Goal: Task Accomplishment & Management: Complete application form

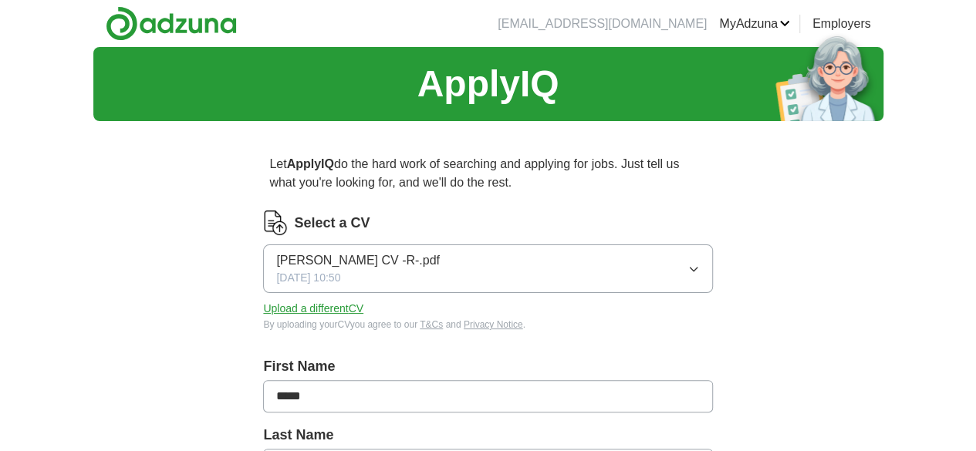
click at [504, 251] on button "[PERSON_NAME] CV -R-.pdf [DATE] 10:50" at bounding box center [487, 268] width 449 height 49
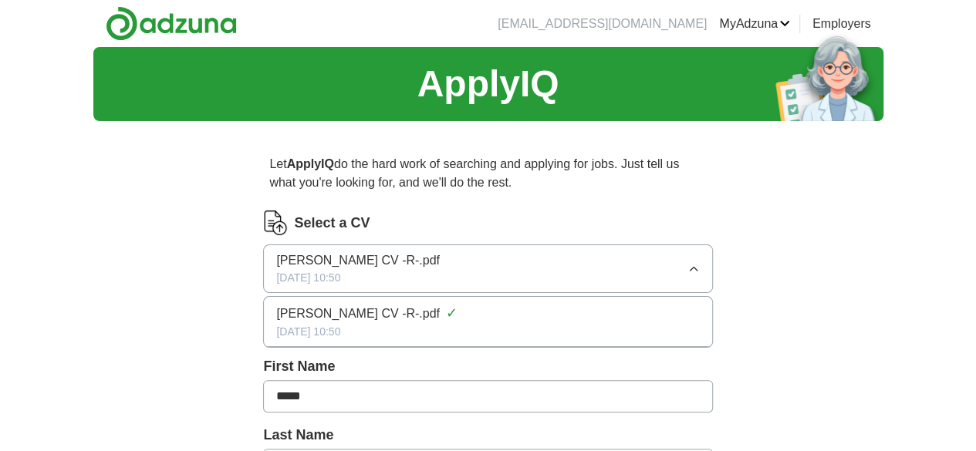
click at [491, 258] on button "[PERSON_NAME] CV -R-.pdf [DATE] 10:50" at bounding box center [487, 268] width 449 height 49
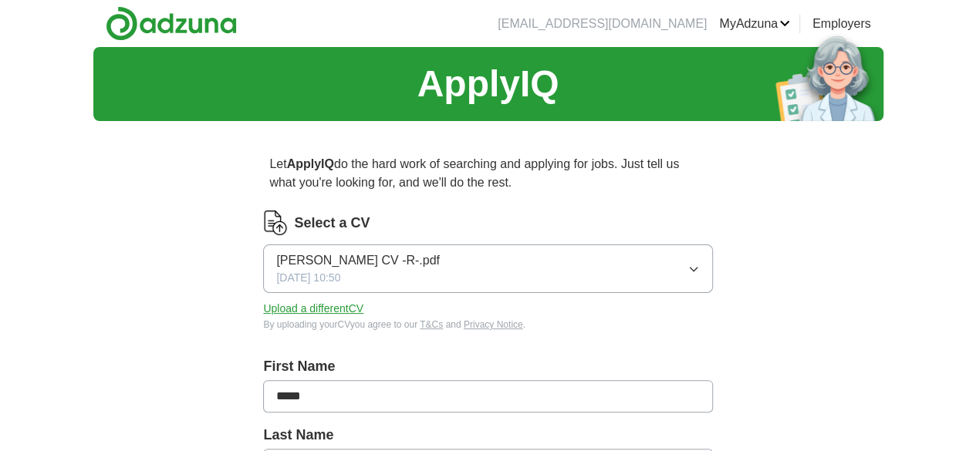
click at [363, 309] on button "Upload a different CV" at bounding box center [313, 309] width 100 height 16
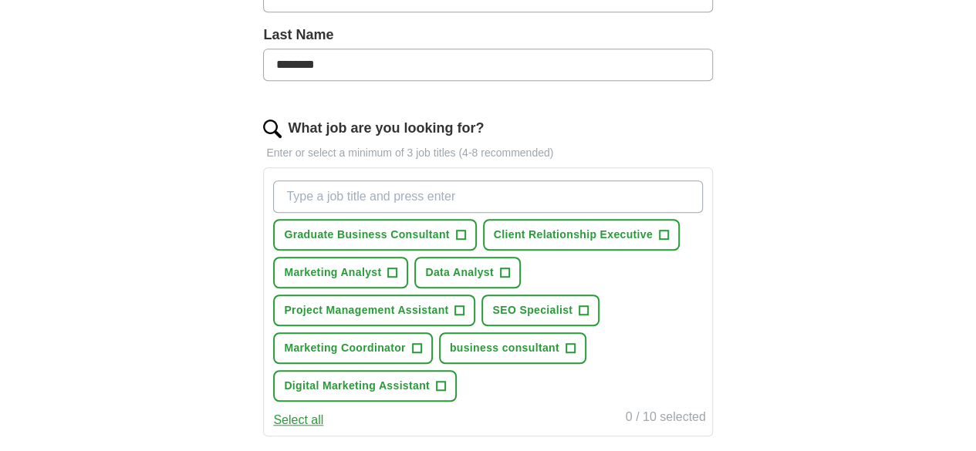
scroll to position [401, 0]
click at [362, 229] on span "Graduate Business Consultant" at bounding box center [366, 234] width 165 height 16
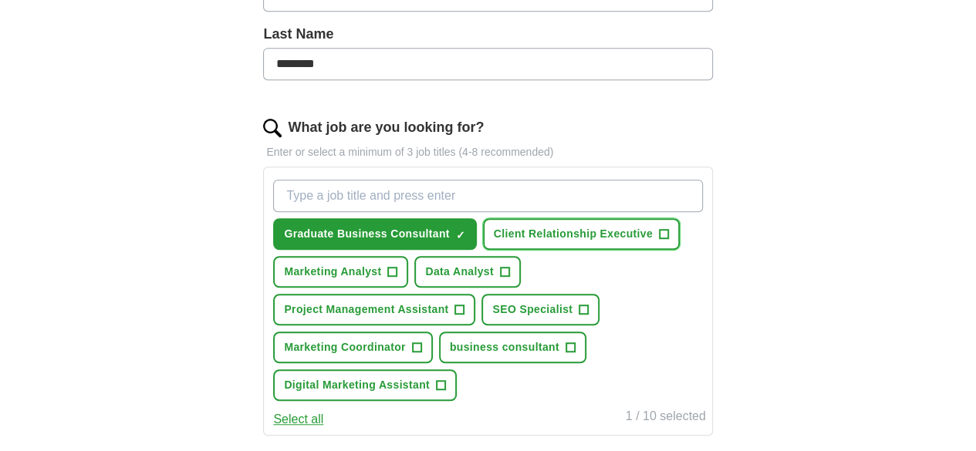
click at [483, 250] on button "Client Relationship Executive +" at bounding box center [581, 234] width 197 height 32
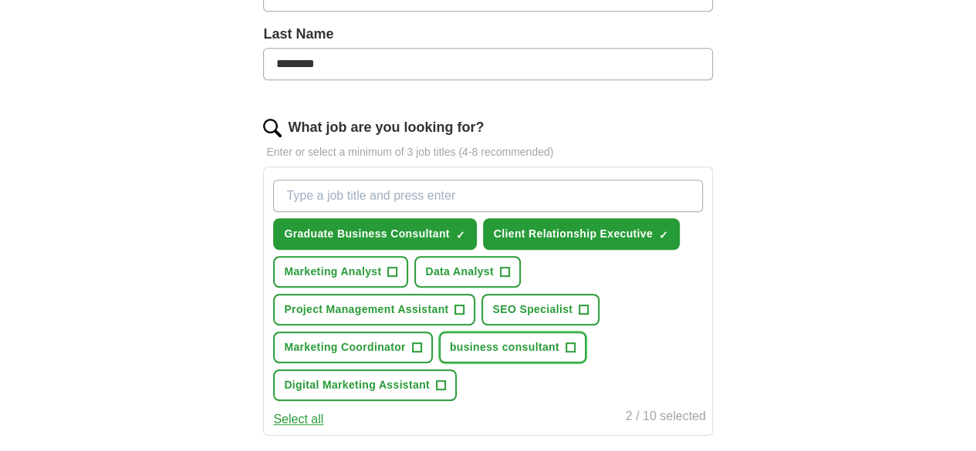
click at [450, 356] on span "business consultant" at bounding box center [505, 347] width 110 height 16
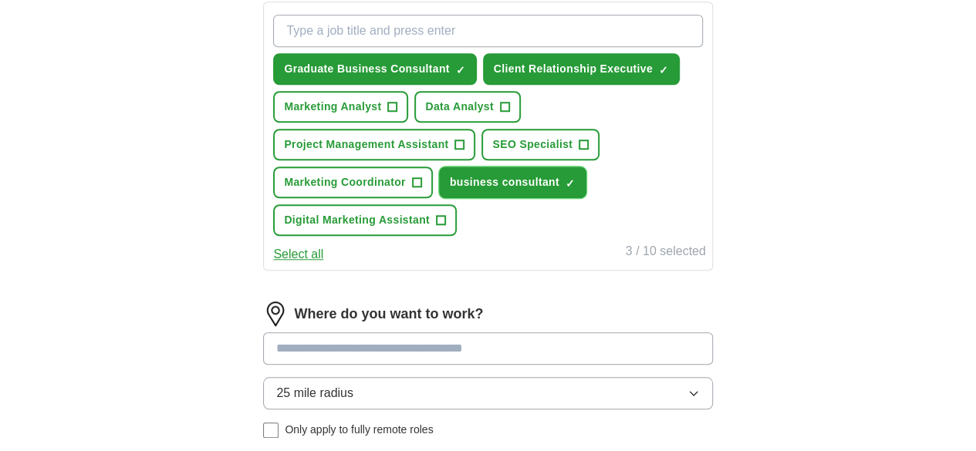
scroll to position [567, 0]
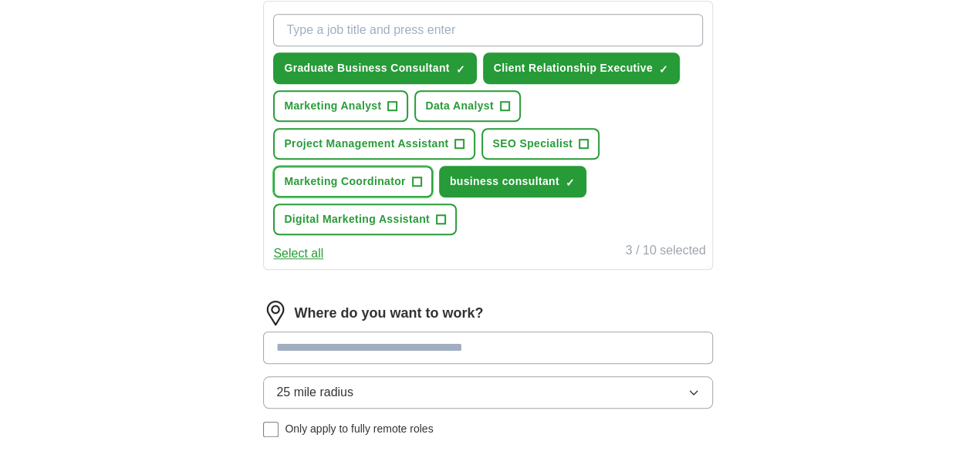
click at [405, 174] on span "Marketing Coordinator" at bounding box center [344, 182] width 121 height 16
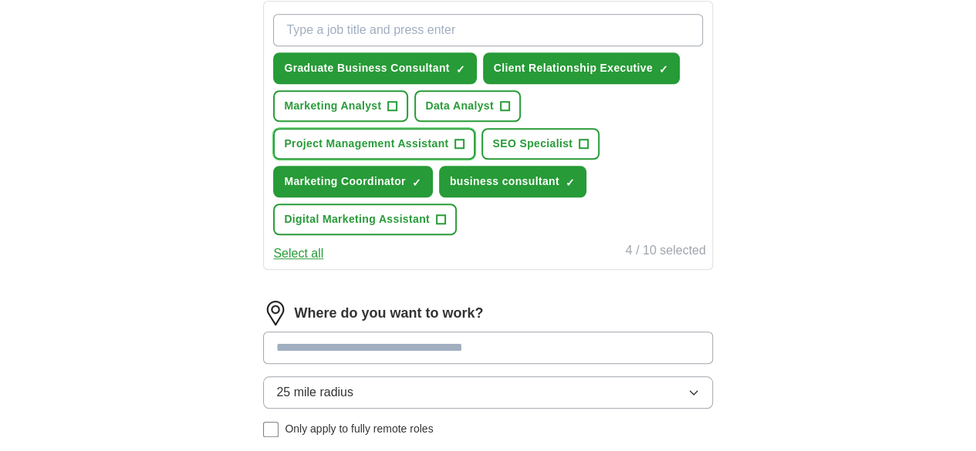
click at [448, 138] on span "Project Management Assistant" at bounding box center [366, 144] width 164 height 16
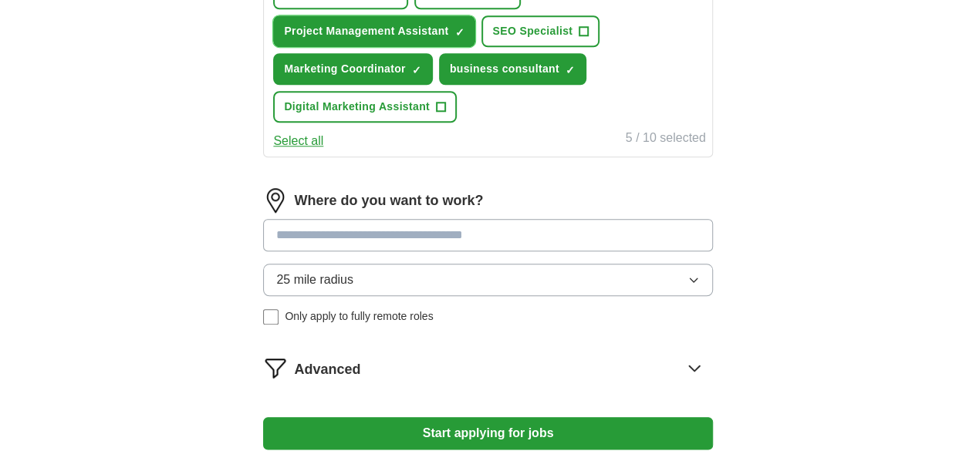
scroll to position [684, 0]
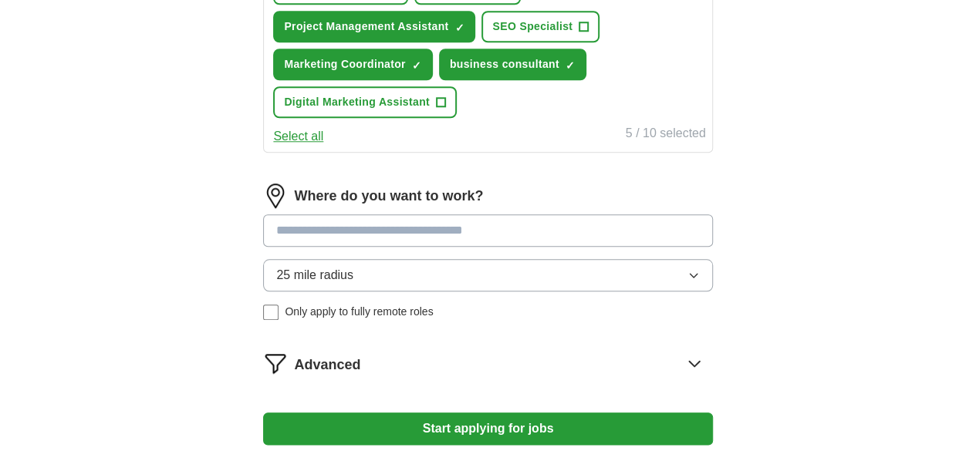
click at [434, 218] on input at bounding box center [487, 230] width 449 height 32
type input "*****"
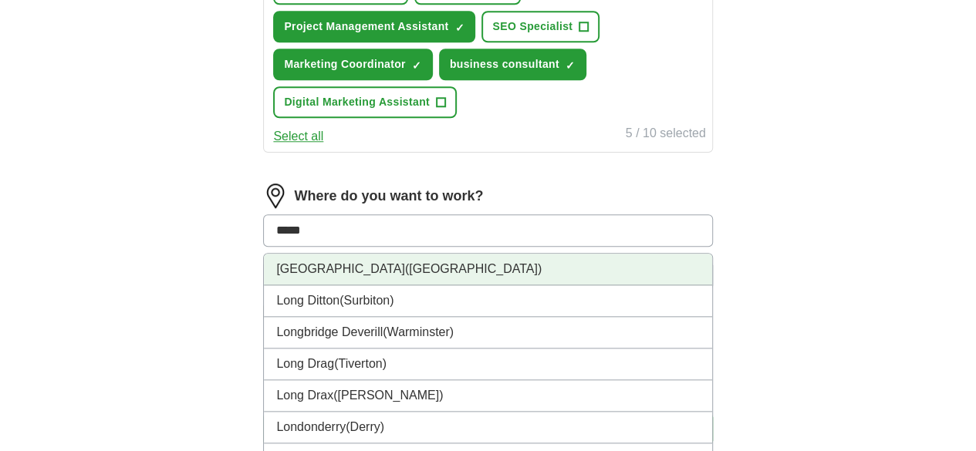
click at [350, 275] on li "[GEOGRAPHIC_DATA] ([GEOGRAPHIC_DATA])" at bounding box center [487, 270] width 447 height 32
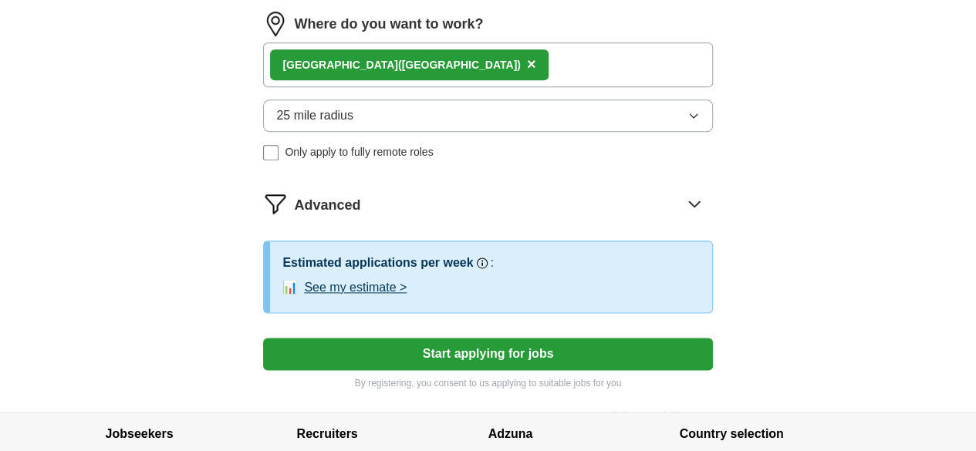
scroll to position [857, 0]
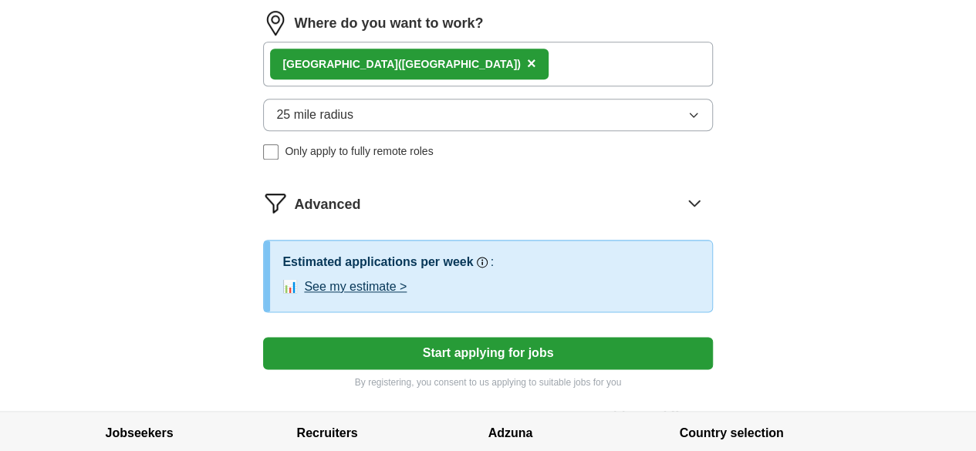
click at [431, 337] on button "Start applying for jobs" at bounding box center [487, 353] width 449 height 32
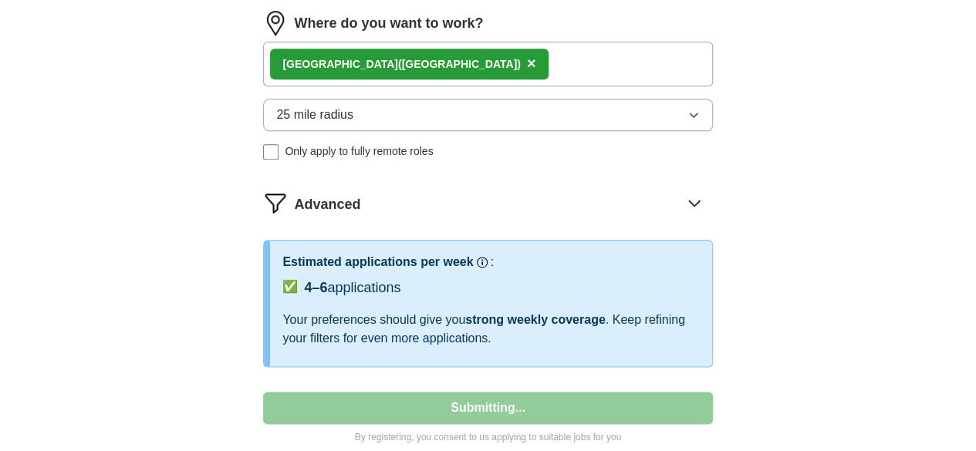
select select "**"
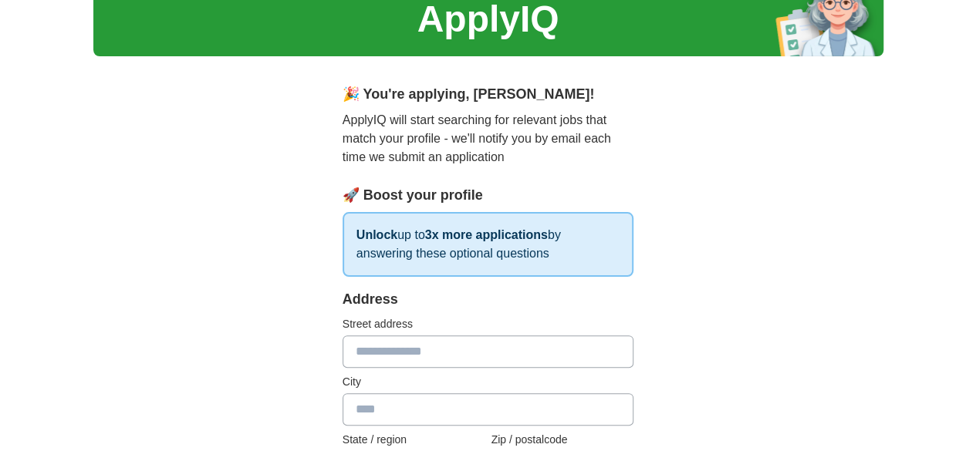
scroll to position [0, 0]
